Goal: Task Accomplishment & Management: Use online tool/utility

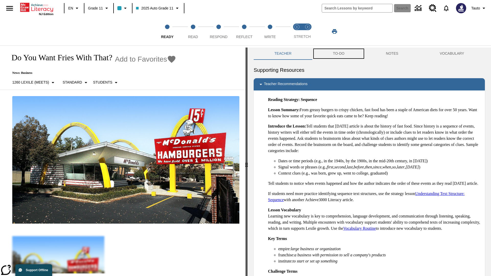
click at [339, 54] on button "TO-DO" at bounding box center [338, 54] width 53 height 12
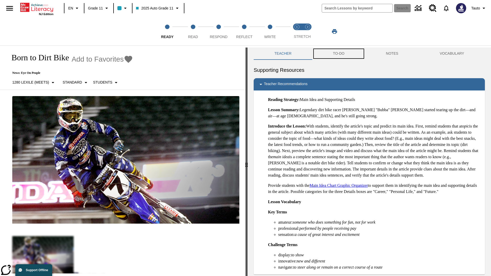
click at [339, 54] on button "TO-DO" at bounding box center [338, 54] width 53 height 12
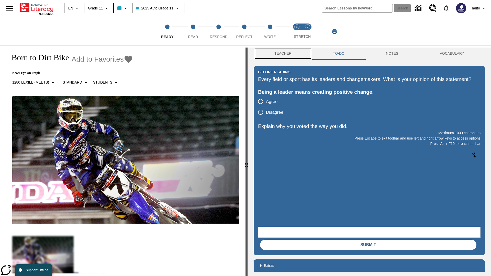
scroll to position [0, 0]
